Goal: Obtain resource: Download file/media

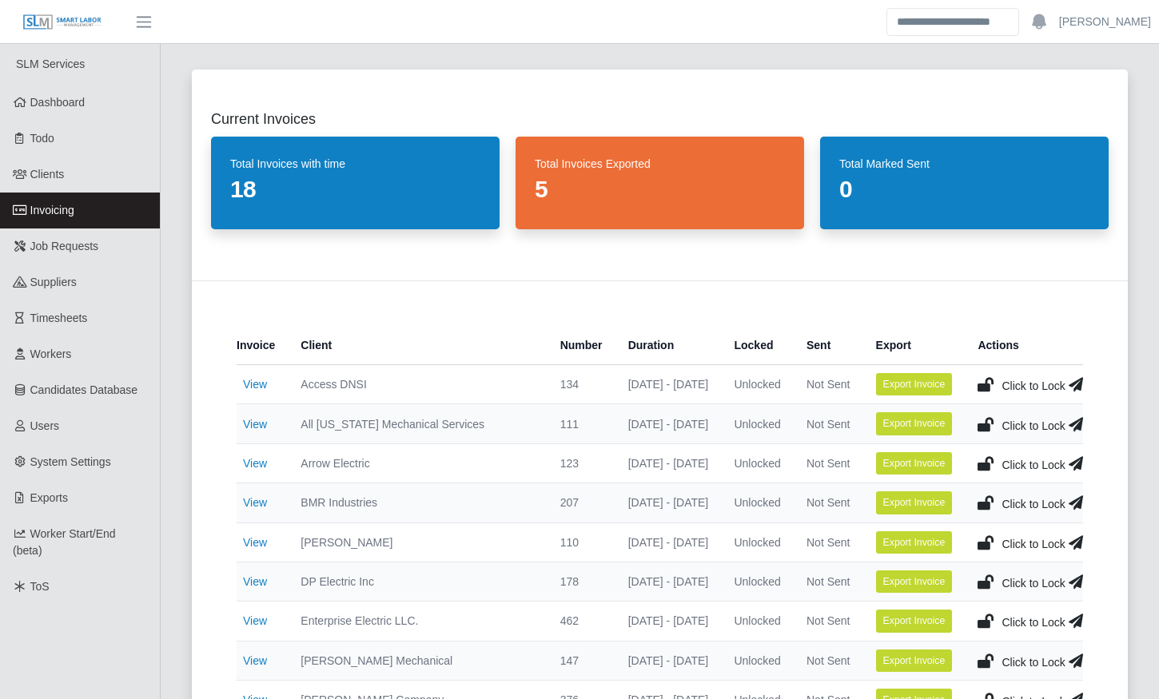
click at [173, 359] on div "Current Invoices Total Invoices with time 18 Total Invoices Exported 5 Total Ma…" at bounding box center [660, 581] width 974 height 1063
click at [187, 464] on div "Current Invoices Total Invoices with time 18 Total Invoices Exported 5 Total Ma…" at bounding box center [660, 581] width 974 height 1063
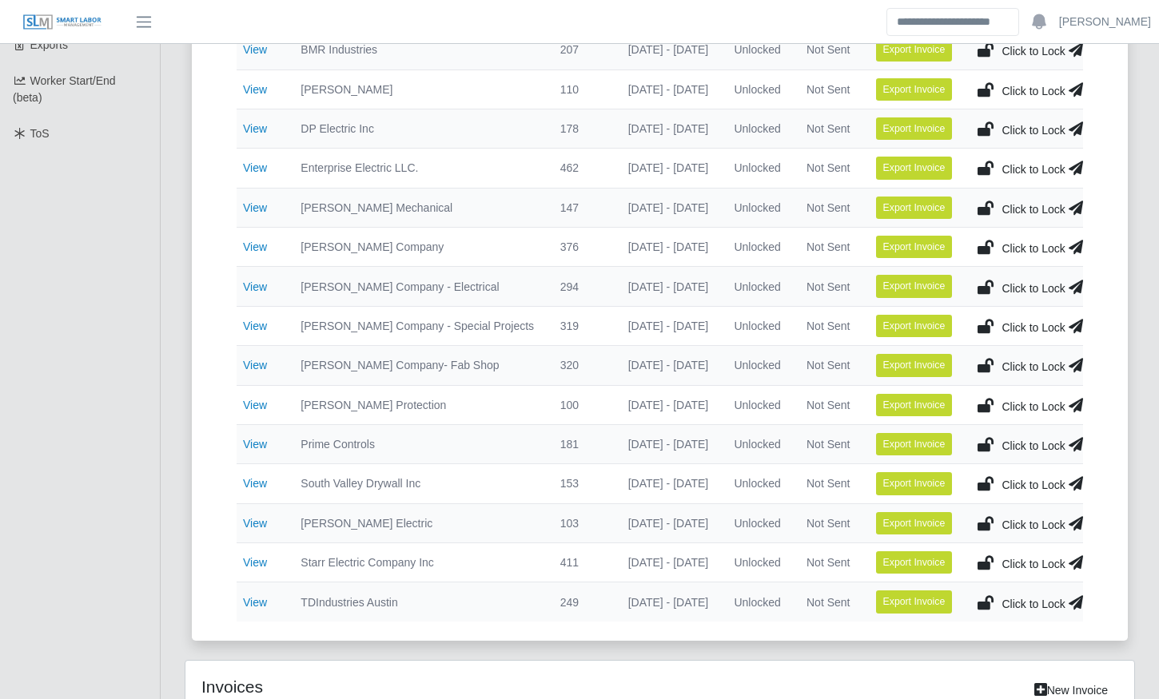
scroll to position [454, 0]
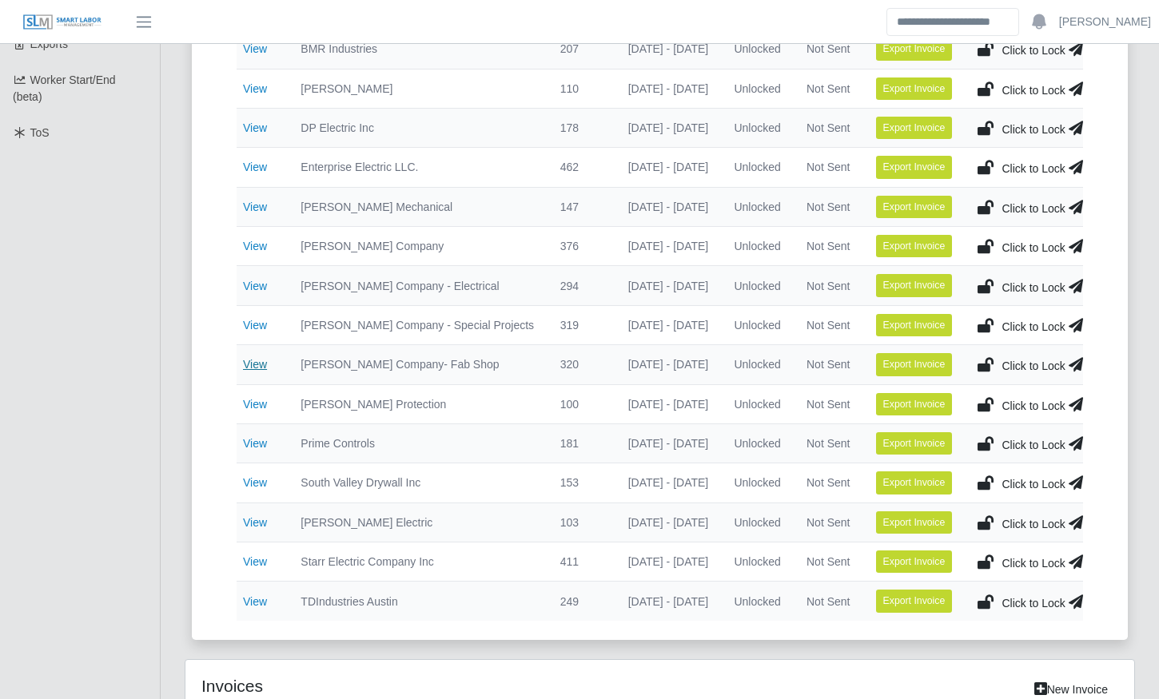
click at [254, 364] on link "View" at bounding box center [255, 364] width 24 height 13
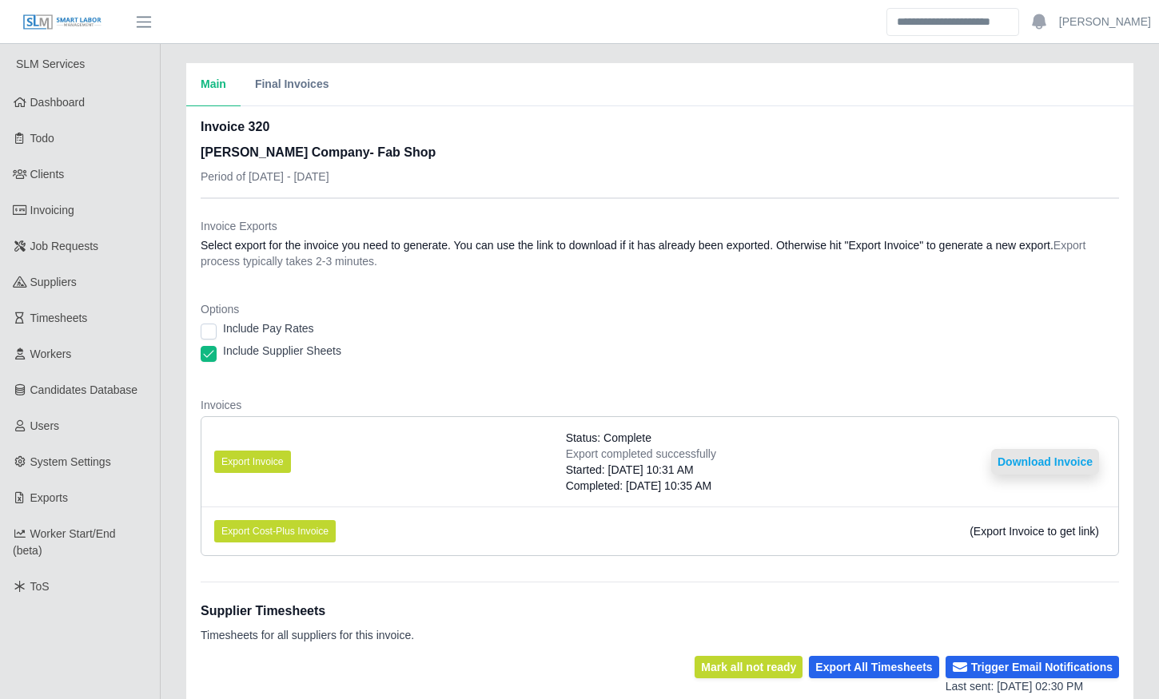
click at [1019, 458] on button "Download Invoice" at bounding box center [1045, 462] width 108 height 26
click at [169, 367] on div "Main Final Invoices Invoice 320 Lee Company- Fab Shop Period of 10/06/2025 - 10…" at bounding box center [660, 529] width 998 height 933
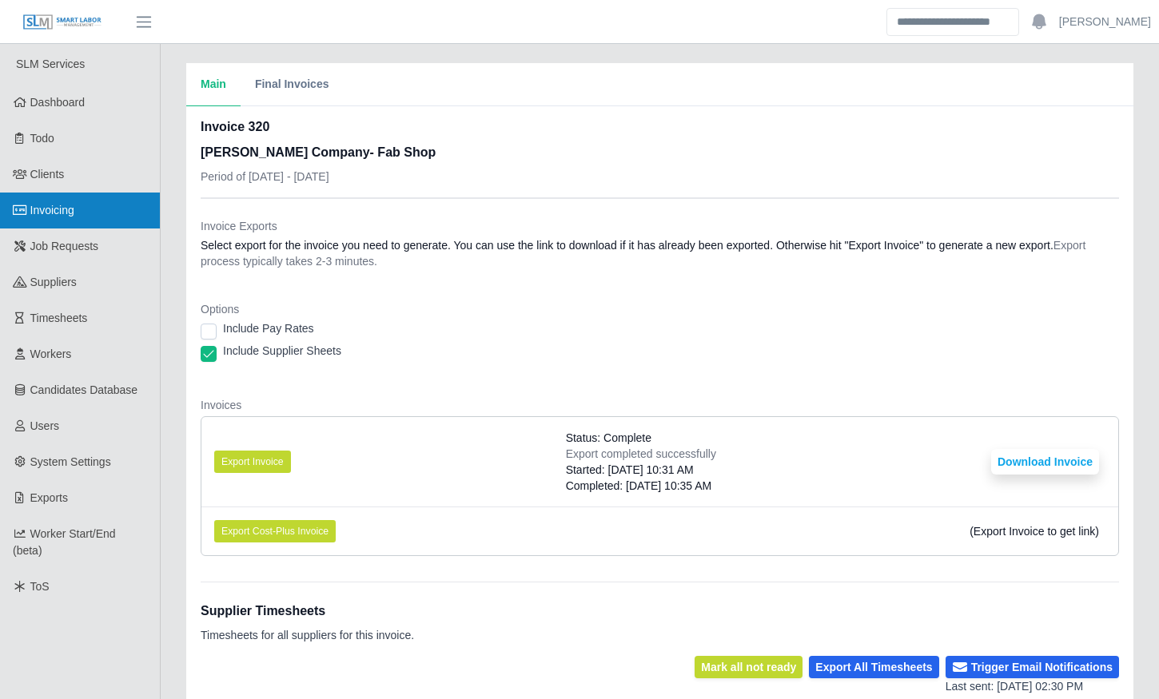
click at [62, 217] on span "Invoicing" at bounding box center [52, 210] width 44 height 13
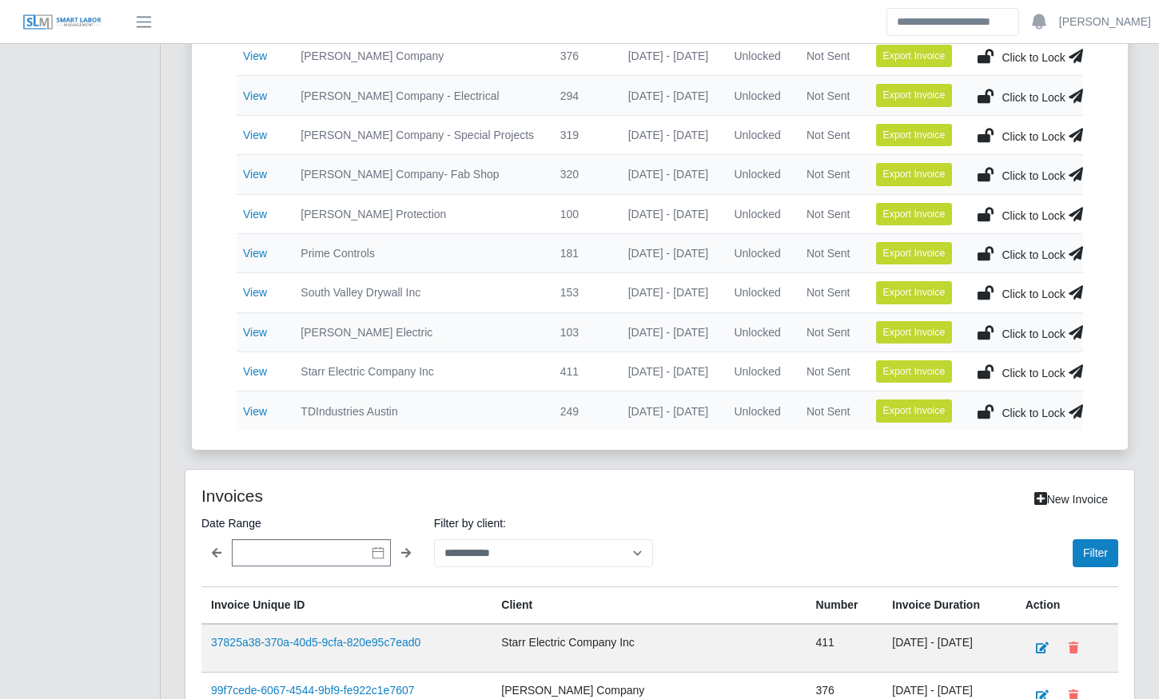
scroll to position [645, 0]
click at [251, 406] on link "View" at bounding box center [255, 410] width 24 height 13
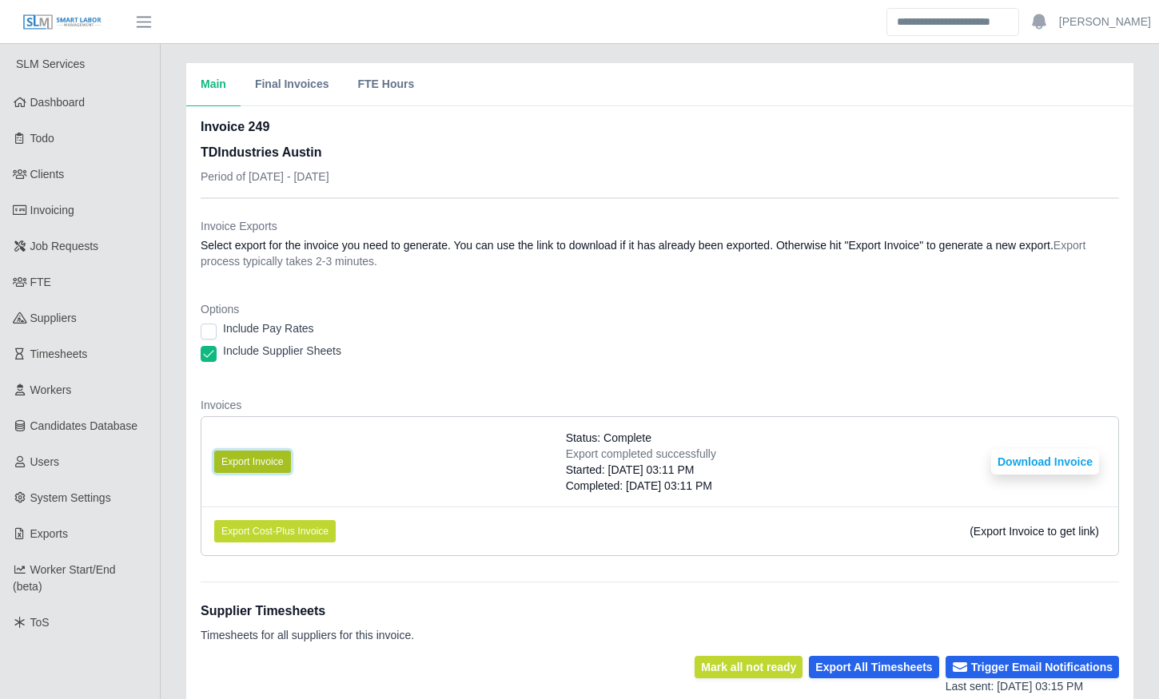
click at [260, 461] on button "Export Invoice" at bounding box center [252, 462] width 77 height 22
click at [1019, 460] on button "Download Invoice" at bounding box center [1045, 462] width 108 height 26
click at [171, 405] on div "Main Final Invoices FTE Hours Invoice 249 TDIndustries Austin Period of [DATE] …" at bounding box center [660, 555] width 998 height 984
click at [169, 418] on div "Main Final Invoices FTE Hours Invoice 249 TDIndustries Austin Period of [DATE] …" at bounding box center [660, 555] width 998 height 984
click at [170, 435] on div "Main Final Invoices FTE Hours Invoice 249 TDIndustries Austin Period of [DATE] …" at bounding box center [660, 555] width 998 height 984
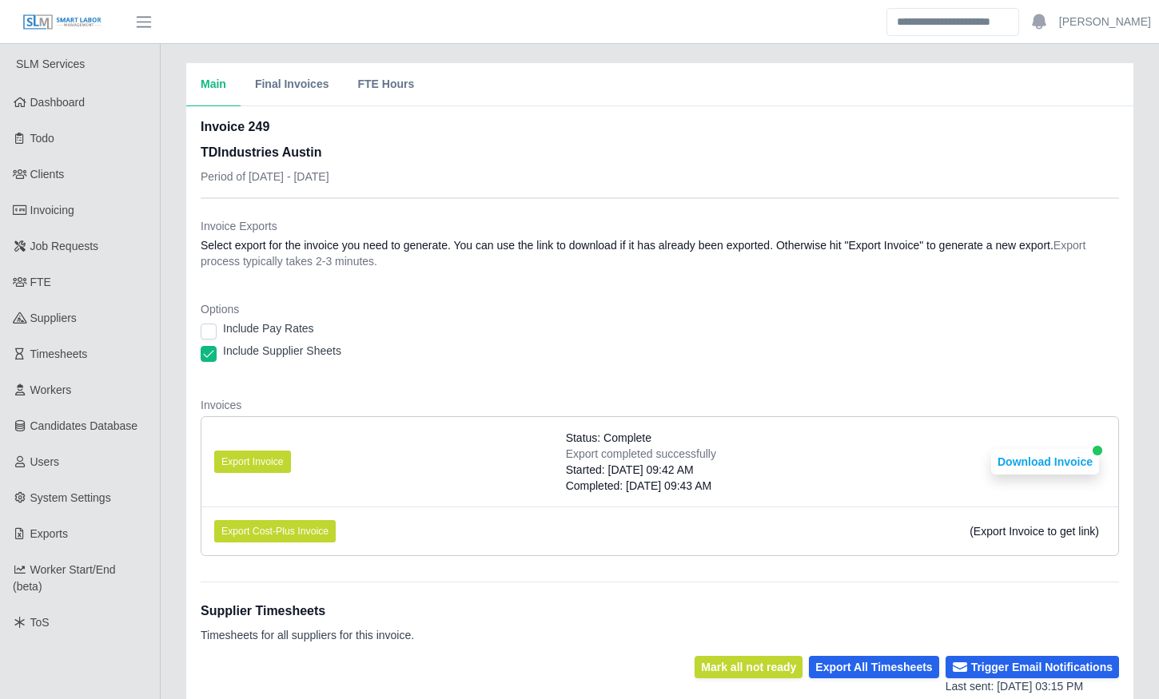
click at [169, 436] on div "Main Final Invoices FTE Hours Invoice 249 TDIndustries Austin Period of [DATE] …" at bounding box center [660, 555] width 998 height 984
click at [169, 525] on div "Main Final Invoices FTE Hours Invoice 249 TDIndustries Austin Period of [DATE] …" at bounding box center [660, 555] width 998 height 984
click at [1000, 451] on button "Download Invoice" at bounding box center [1045, 462] width 108 height 26
